Goal: Check status: Check status

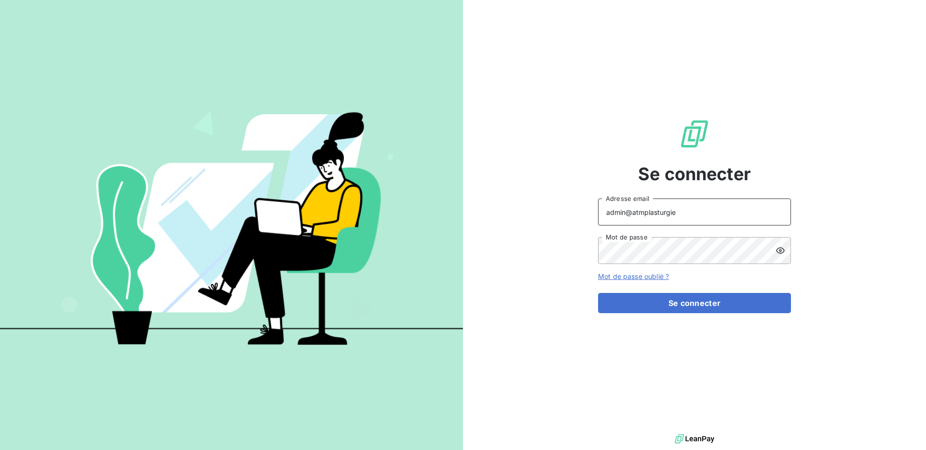
click at [691, 214] on input "admin@atmplasturgie" at bounding box center [694, 212] width 193 height 27
type input "admin@thibaut"
click at [672, 295] on button "Se connecter" at bounding box center [694, 303] width 193 height 20
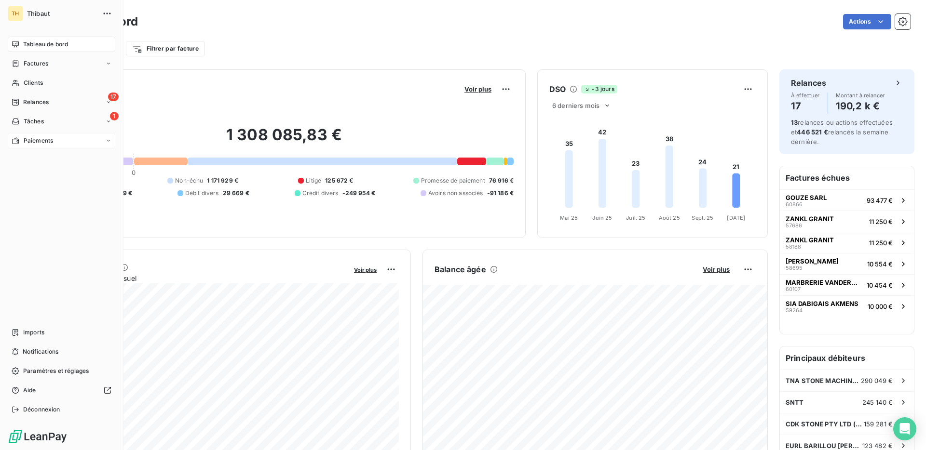
click at [56, 143] on div "Paiements" at bounding box center [62, 140] width 108 height 15
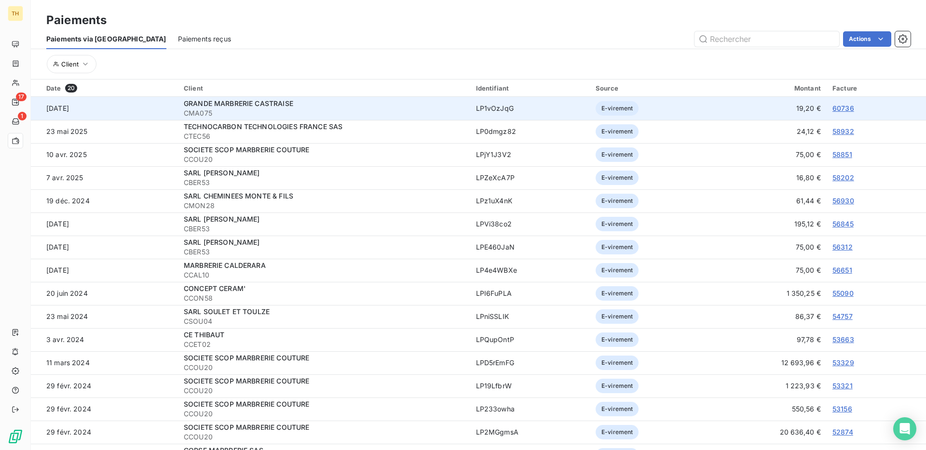
click at [838, 109] on link "60736" at bounding box center [843, 108] width 22 height 8
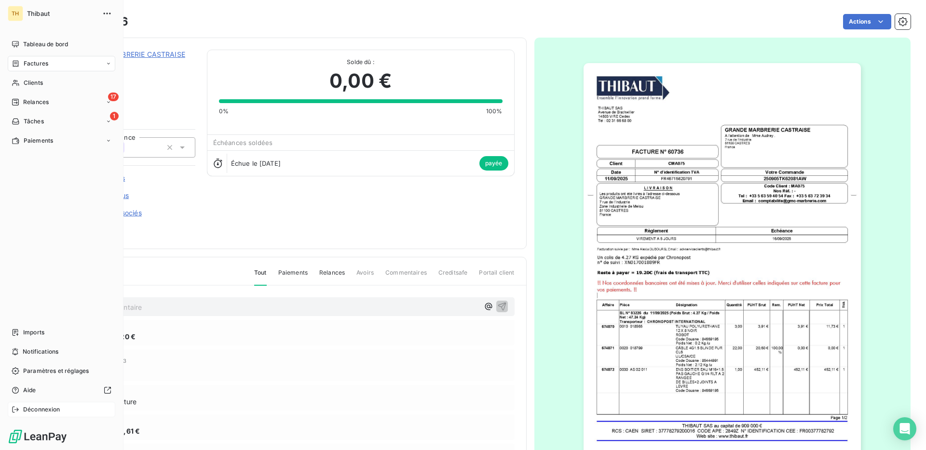
click at [40, 412] on span "Déconnexion" at bounding box center [41, 410] width 37 height 9
